Goal: Information Seeking & Learning: Learn about a topic

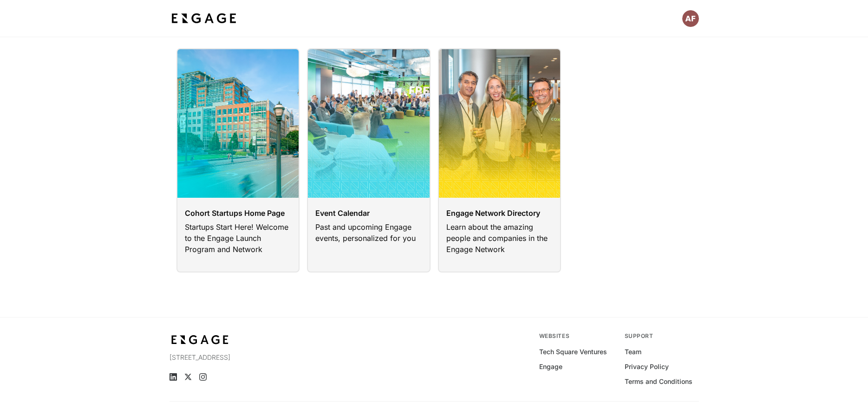
scroll to position [66, 0]
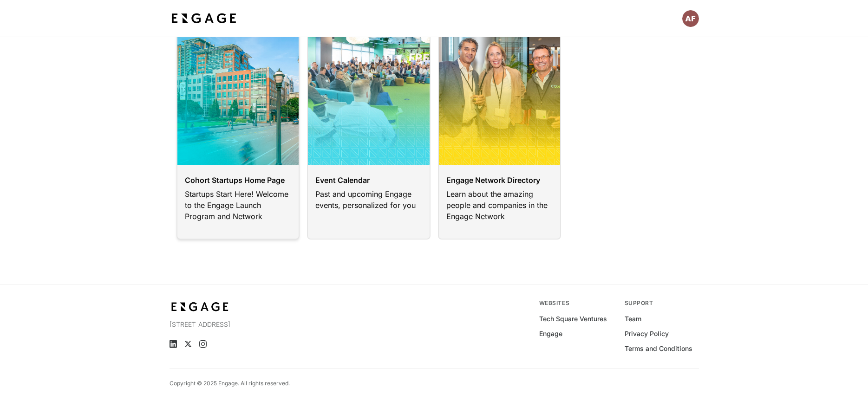
click at [245, 157] on link at bounding box center [239, 127] width 124 height 224
click at [245, 182] on link at bounding box center [239, 127] width 124 height 224
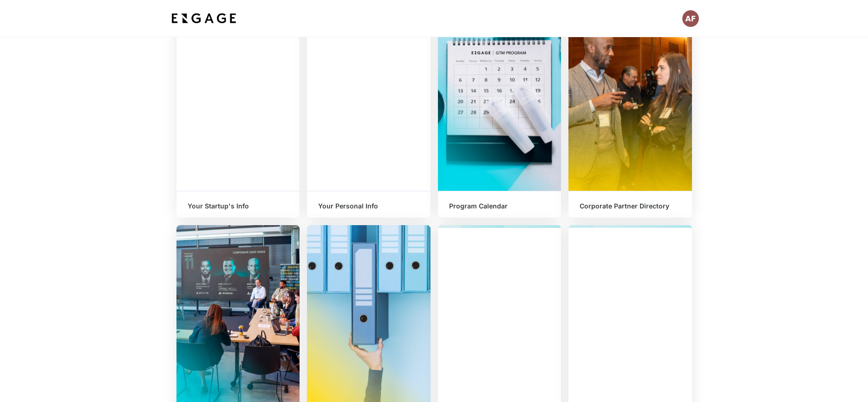
scroll to position [201, 0]
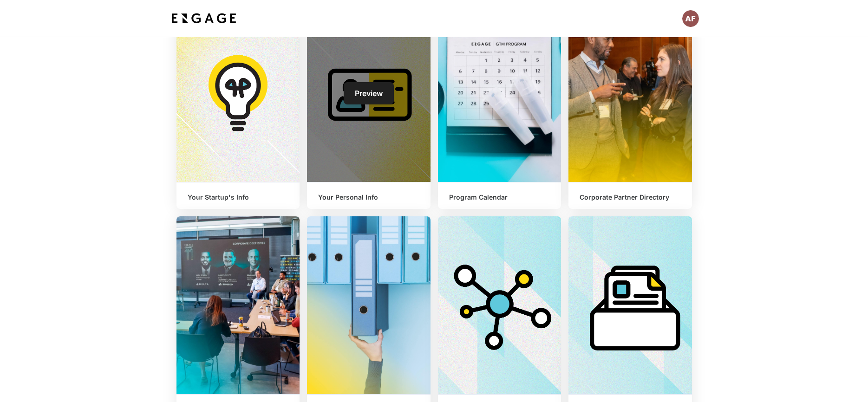
click at [331, 142] on div "Preview" at bounding box center [369, 93] width 124 height 178
click at [369, 94] on span "Preview" at bounding box center [369, 93] width 28 height 9
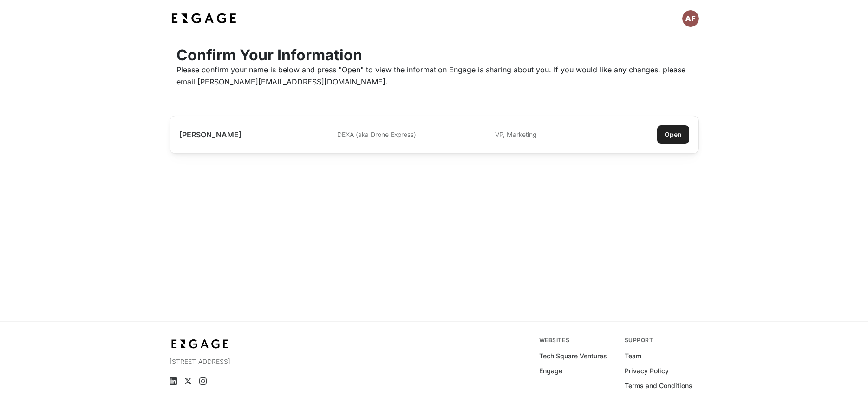
click at [671, 134] on div "Open" at bounding box center [673, 134] width 17 height 9
click at [672, 135] on div "Open" at bounding box center [673, 134] width 17 height 9
click at [676, 132] on div "Open" at bounding box center [673, 134] width 17 height 9
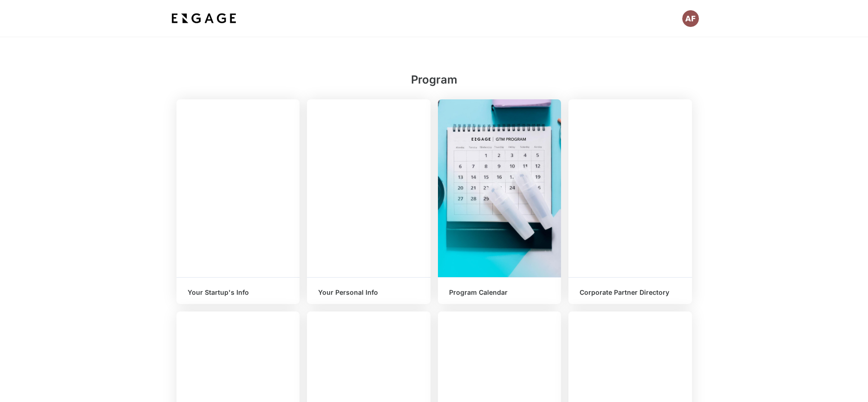
scroll to position [169, 0]
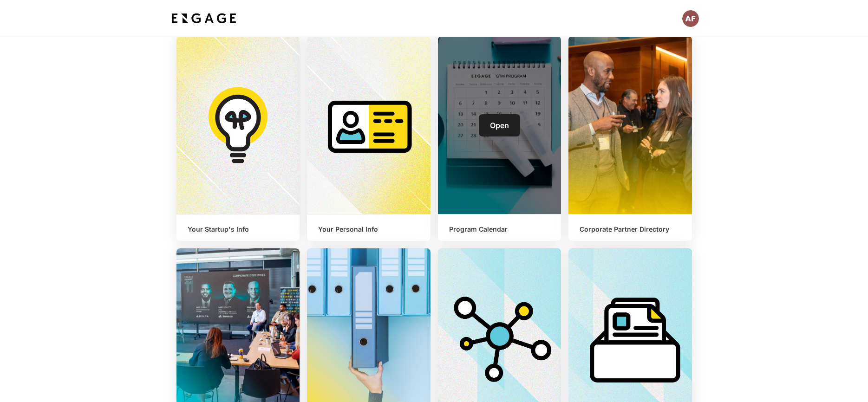
click at [484, 150] on div "Open" at bounding box center [500, 125] width 124 height 178
click at [490, 128] on span "Open" at bounding box center [499, 125] width 19 height 9
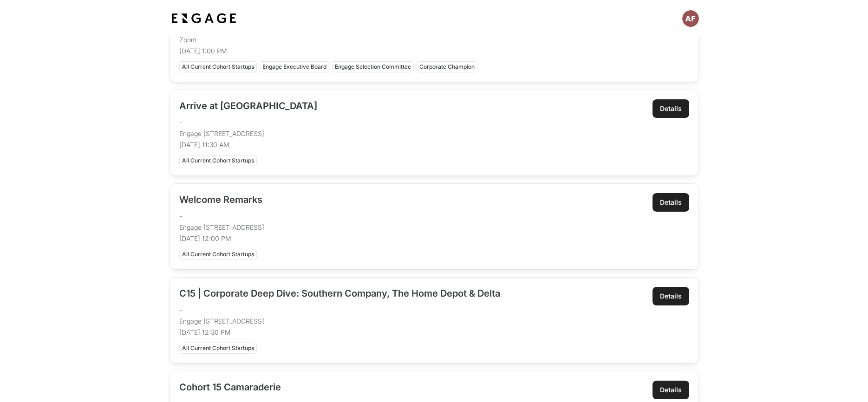
scroll to position [320, 0]
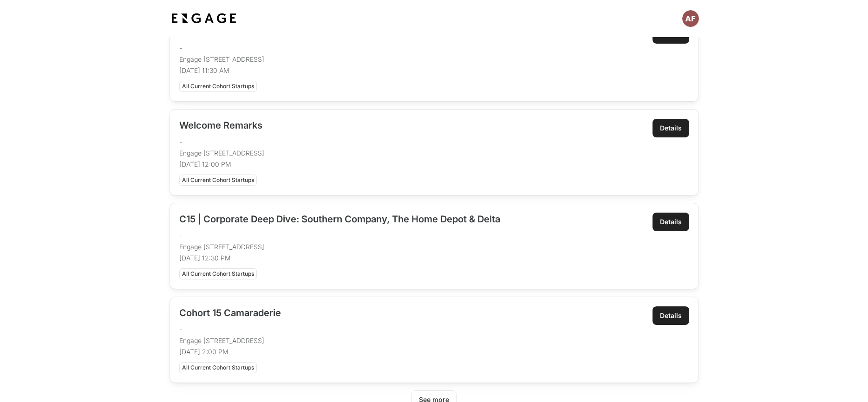
click at [679, 222] on div "Details" at bounding box center [671, 221] width 22 height 9
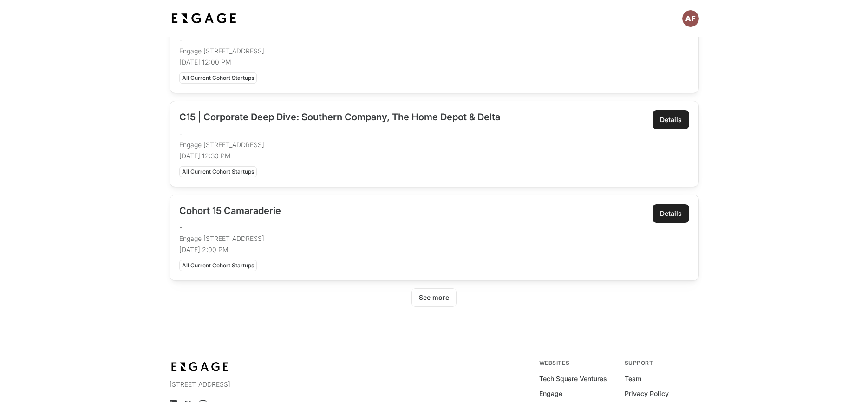
scroll to position [425, 0]
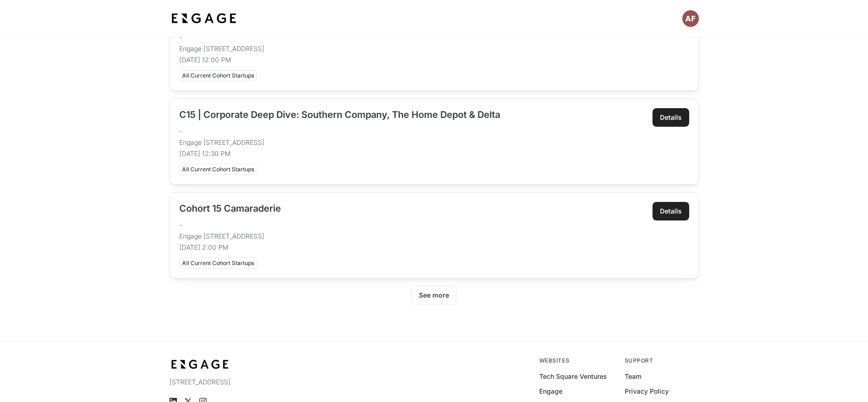
click at [443, 299] on div "See more" at bounding box center [434, 295] width 30 height 9
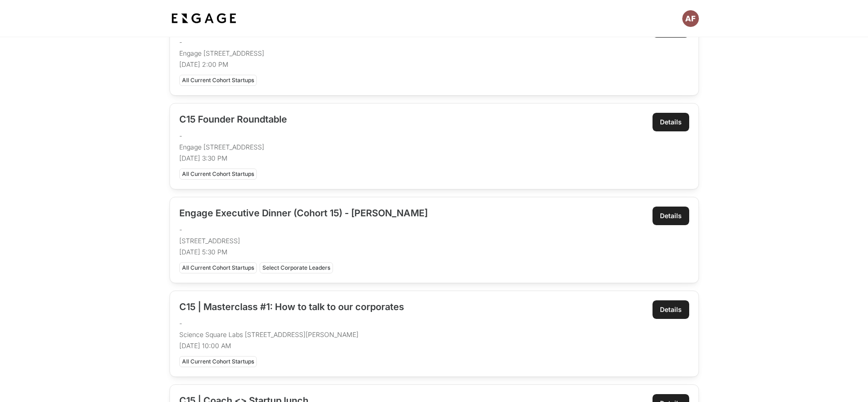
scroll to position [608, 0]
click at [668, 213] on div "Details" at bounding box center [671, 214] width 22 height 9
click at [669, 216] on div "Details" at bounding box center [671, 214] width 22 height 9
click at [670, 215] on div "Details" at bounding box center [671, 214] width 22 height 9
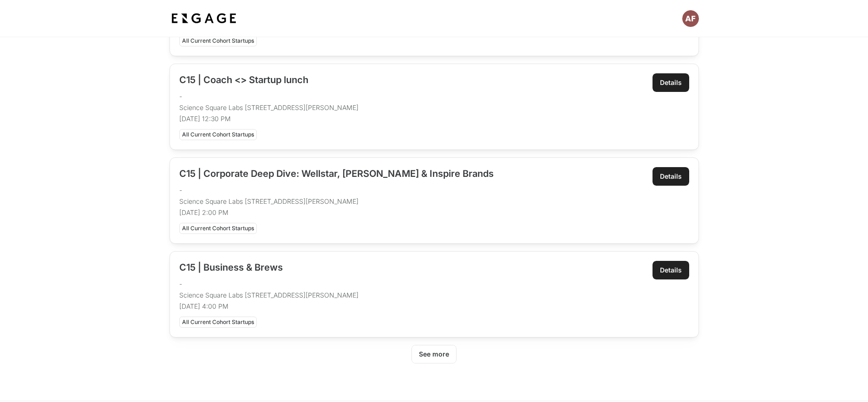
scroll to position [931, 0]
